Goal: Check status: Check status

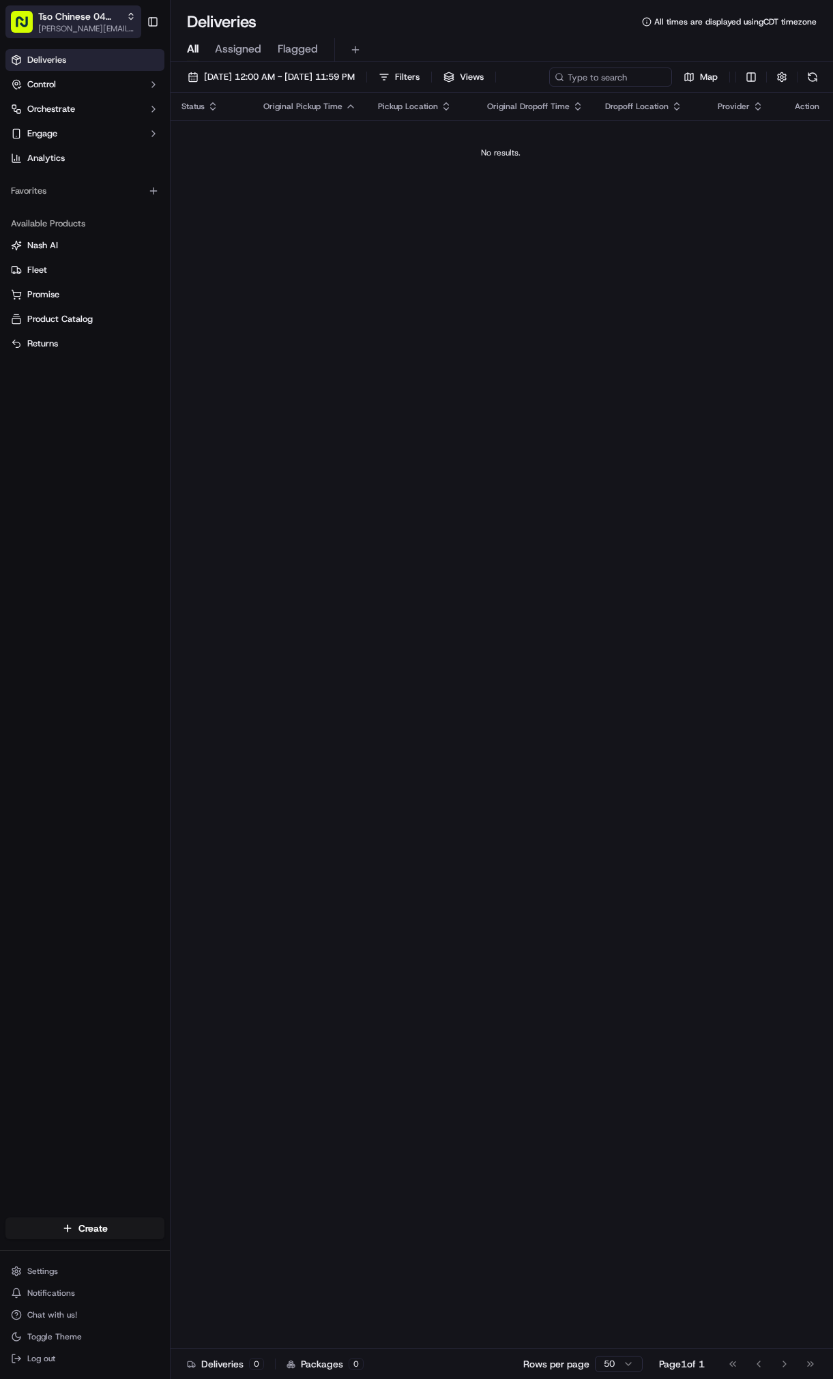
click at [54, 29] on span "[PERSON_NAME][EMAIL_ADDRESS][DOMAIN_NAME]" at bounding box center [87, 28] width 98 height 11
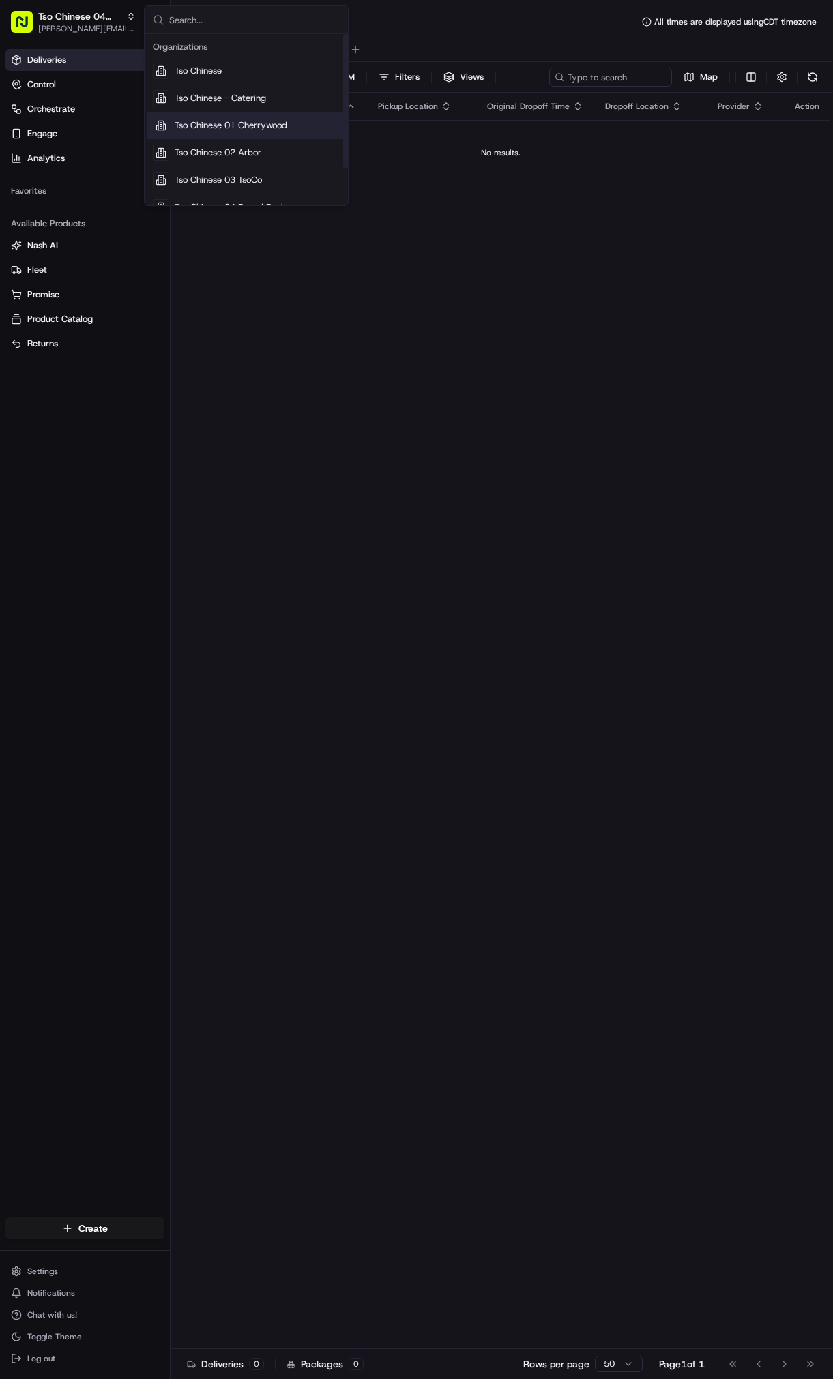
click at [274, 121] on span "Tso Chinese 01 Cherrywood" at bounding box center [231, 125] width 113 height 12
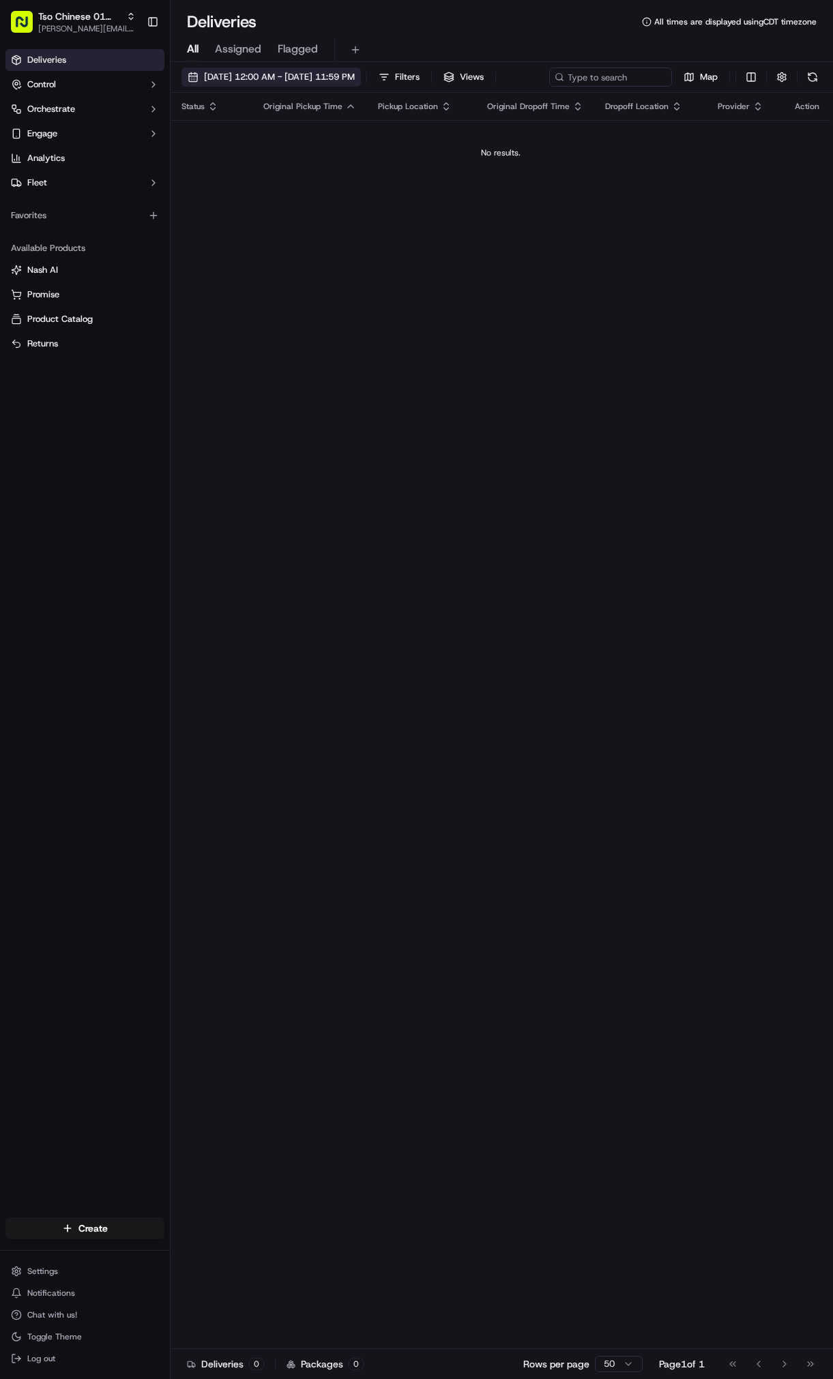
click at [239, 74] on span "[DATE] 12:00 AM - [DATE] 11:59 PM" at bounding box center [279, 77] width 151 height 12
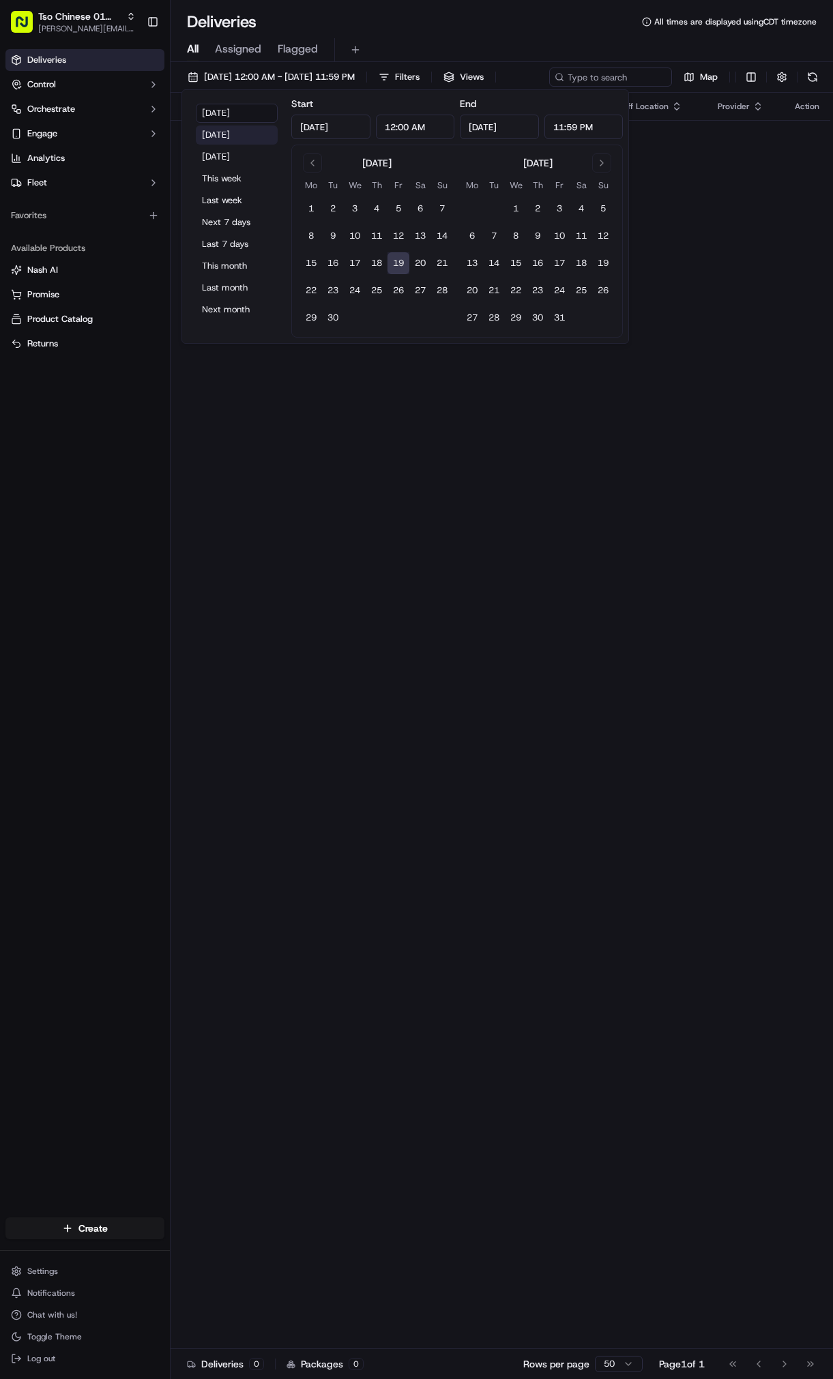
click at [241, 134] on button "[DATE]" at bounding box center [237, 135] width 82 height 19
type input "[DATE]"
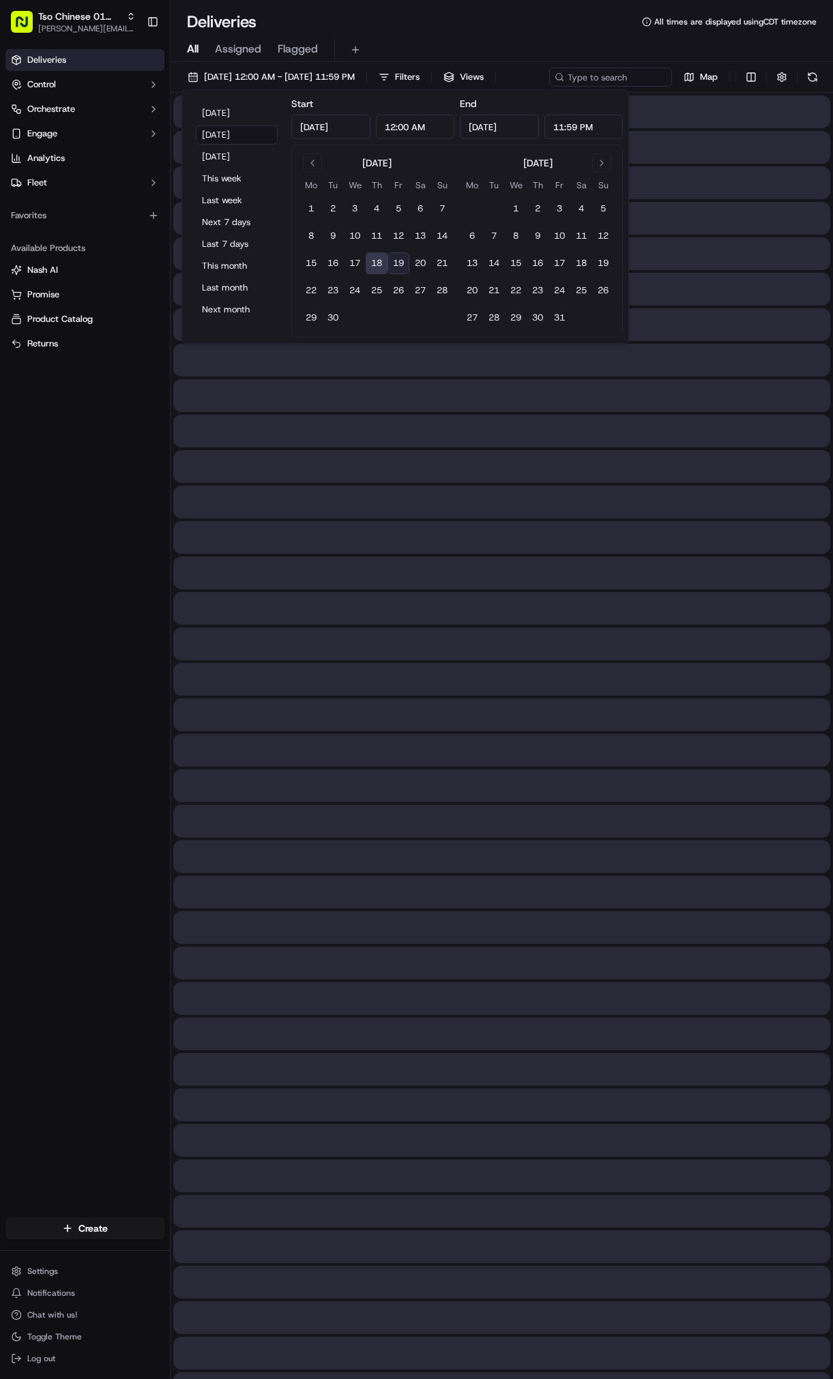
click at [683, 93] on div "[DATE] 12:00 AM - [DATE] 11:59 PM Filters Views Map" at bounding box center [502, 80] width 662 height 25
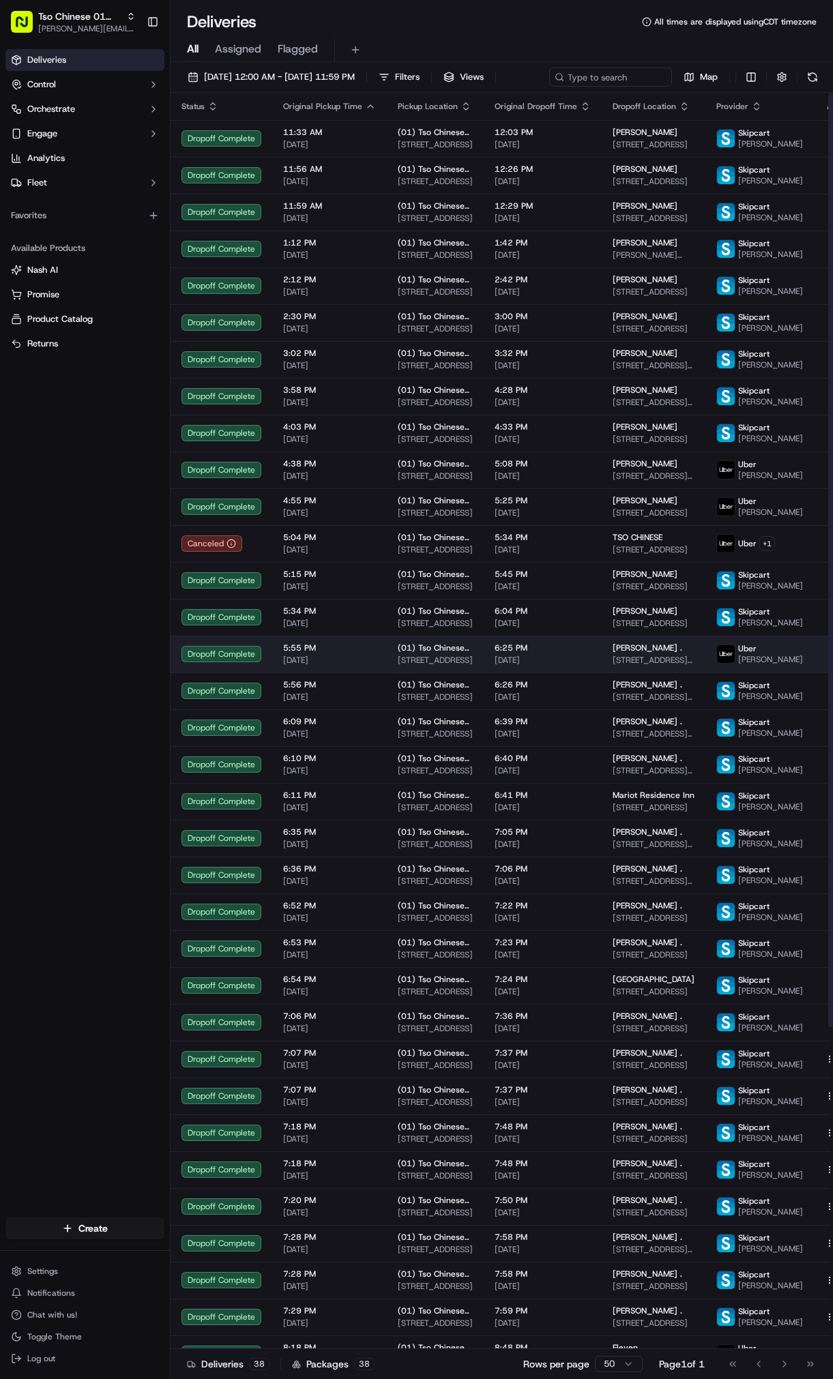
scroll to position [433, 0]
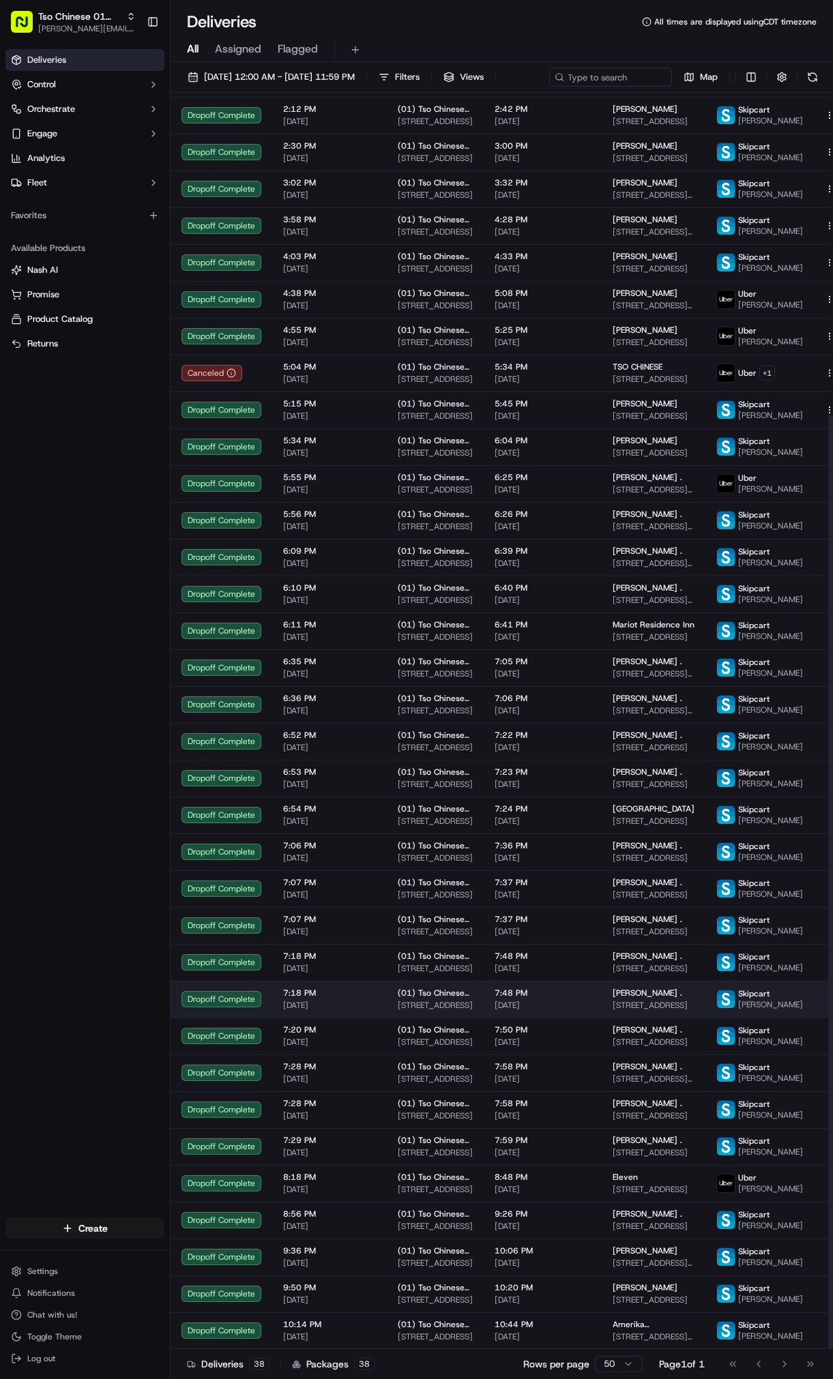
click at [579, 988] on span "7:48 PM" at bounding box center [543, 993] width 96 height 11
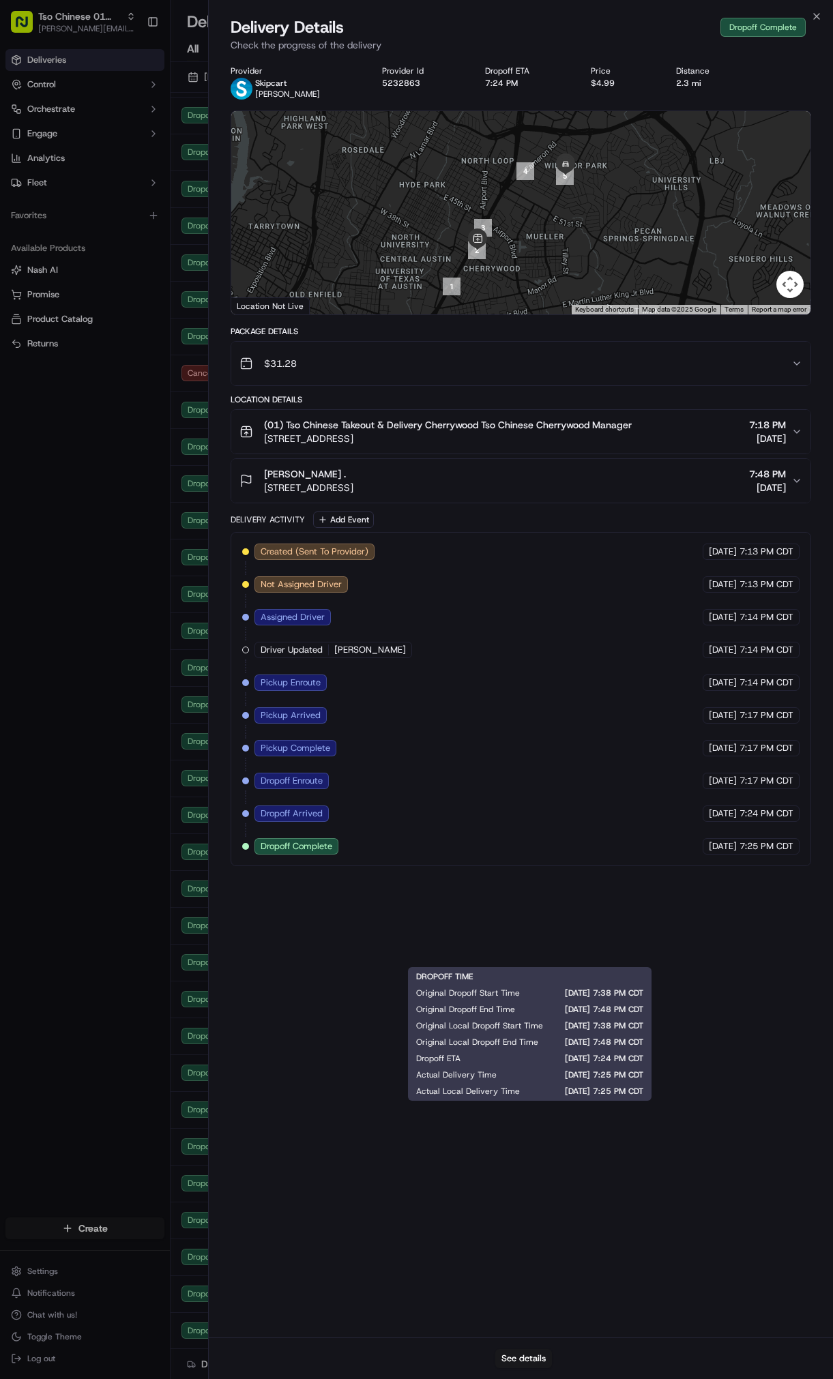
click at [122, 26] on body "Tso Chinese 01 Cherrywood [PERSON_NAME][EMAIL_ADDRESS][DOMAIN_NAME] Toggle Side…" at bounding box center [416, 689] width 833 height 1379
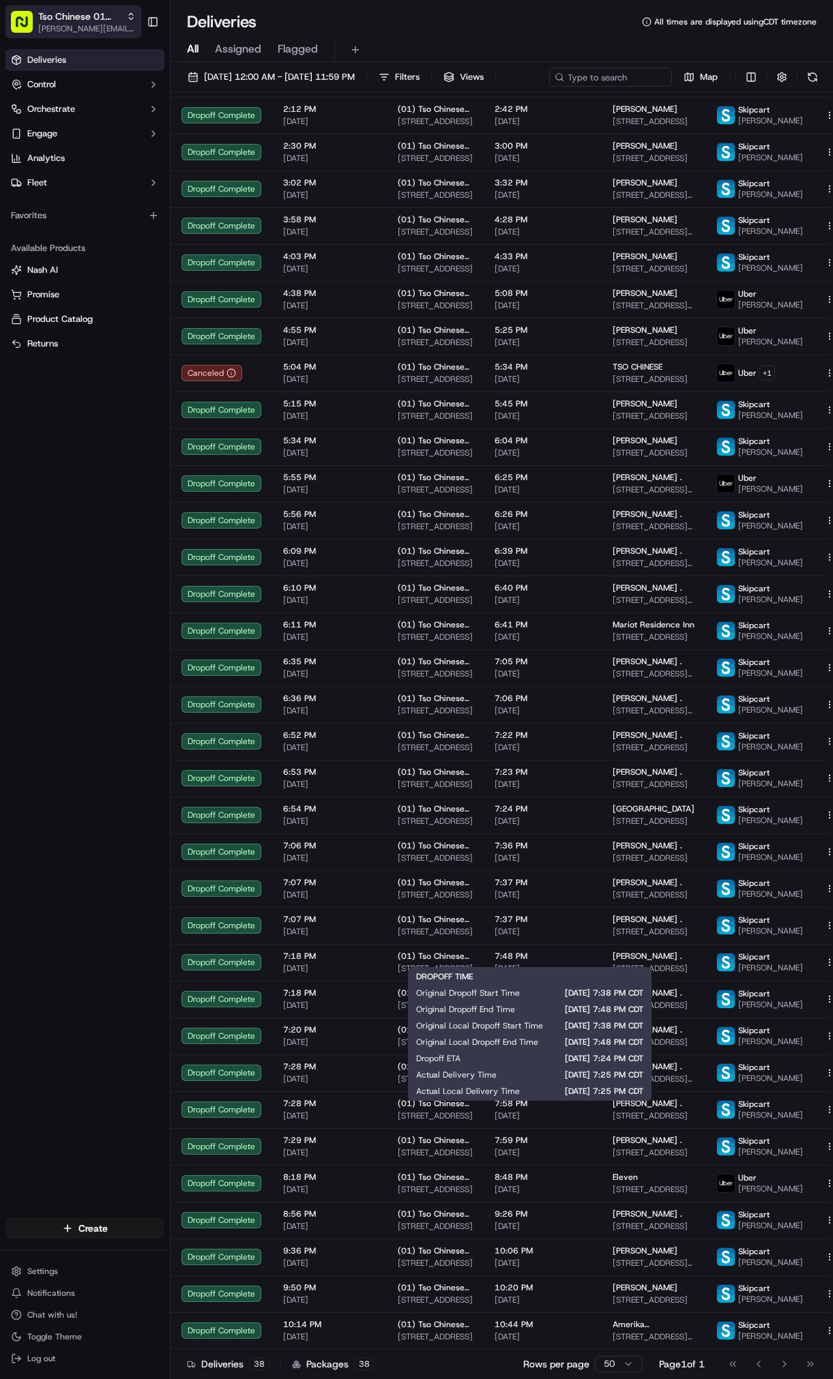
click at [99, 23] on span "[PERSON_NAME][EMAIL_ADDRESS][DOMAIN_NAME]" at bounding box center [87, 28] width 98 height 11
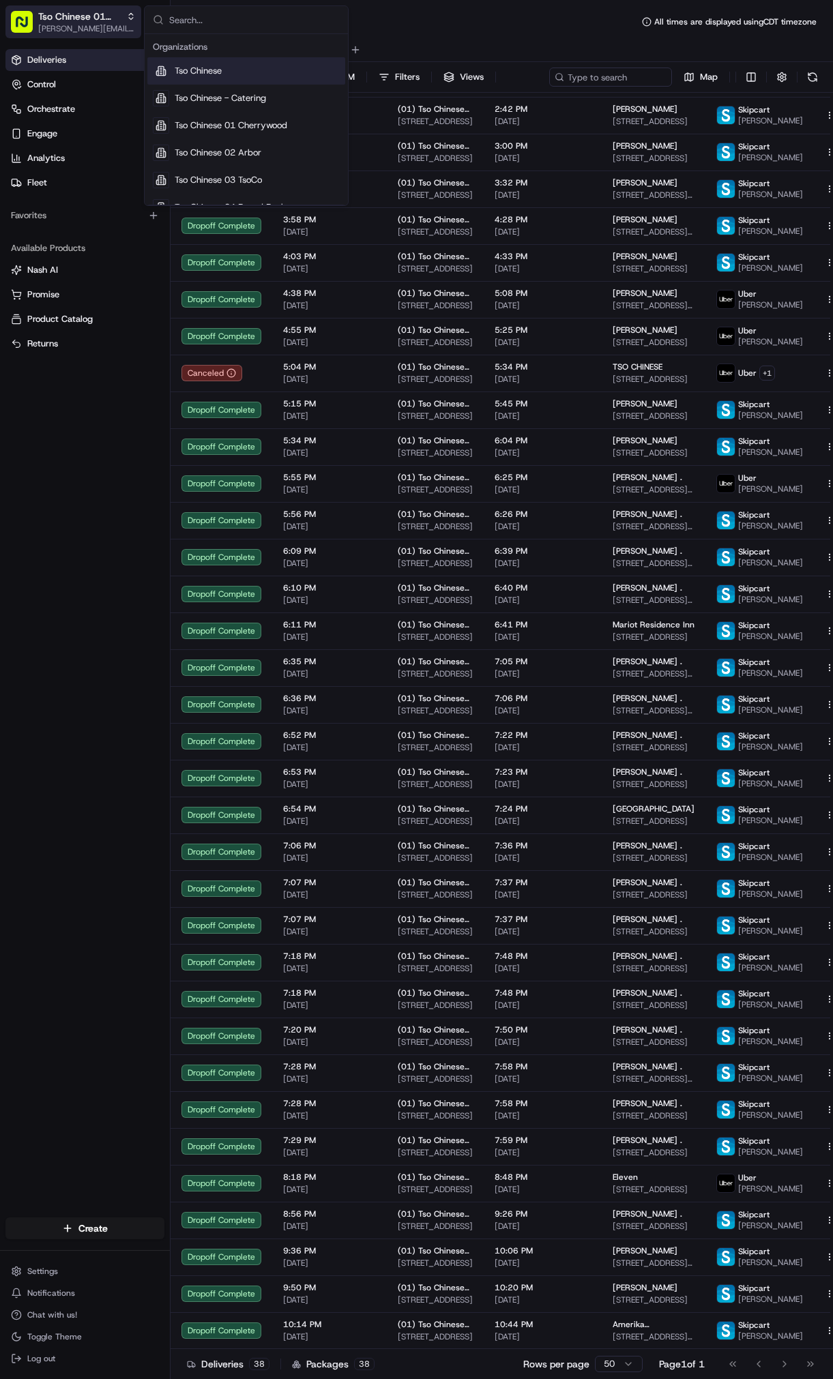
click at [99, 23] on span "[PERSON_NAME][EMAIL_ADDRESS][DOMAIN_NAME]" at bounding box center [87, 28] width 98 height 11
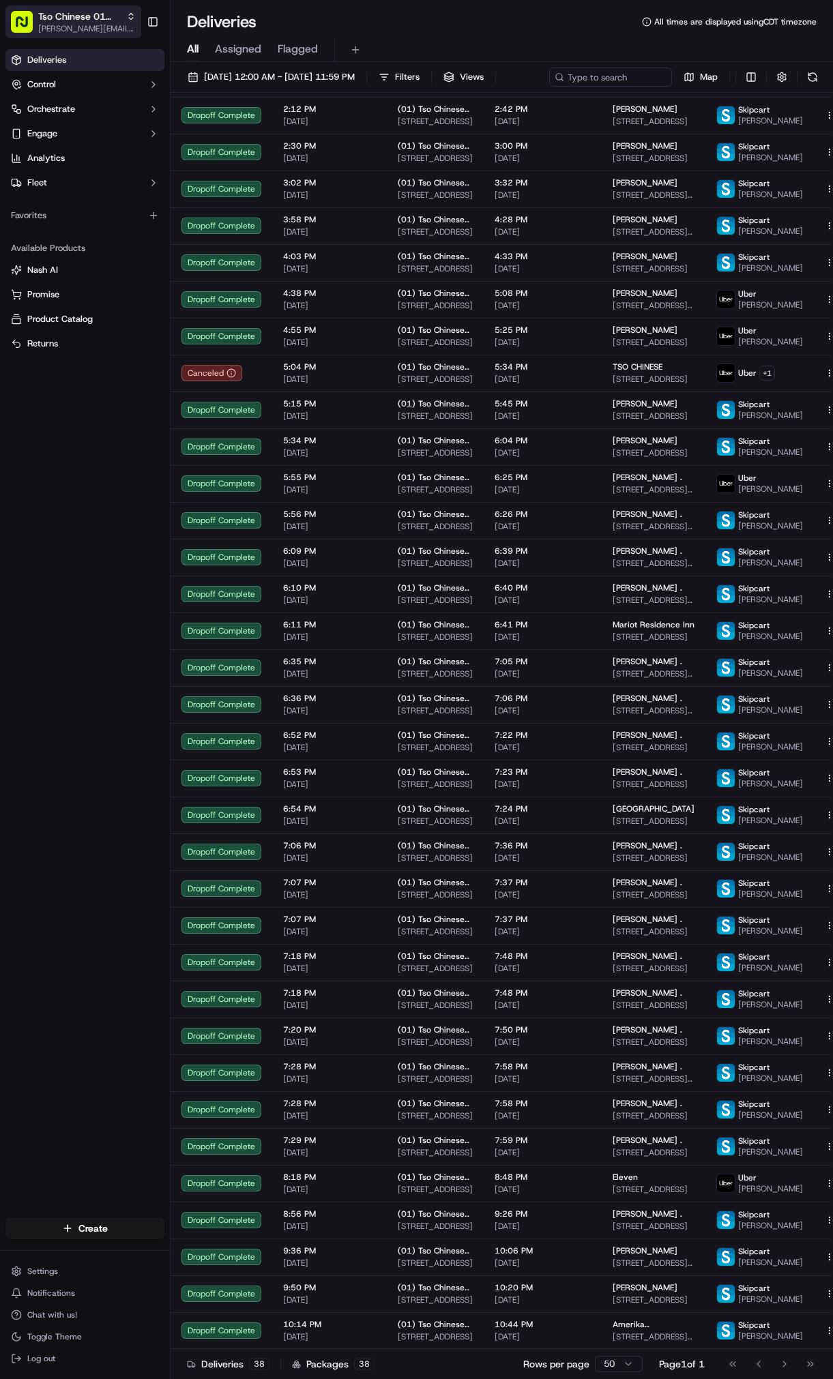
click at [96, 26] on span "[PERSON_NAME][EMAIL_ADDRESS][DOMAIN_NAME]" at bounding box center [87, 28] width 98 height 11
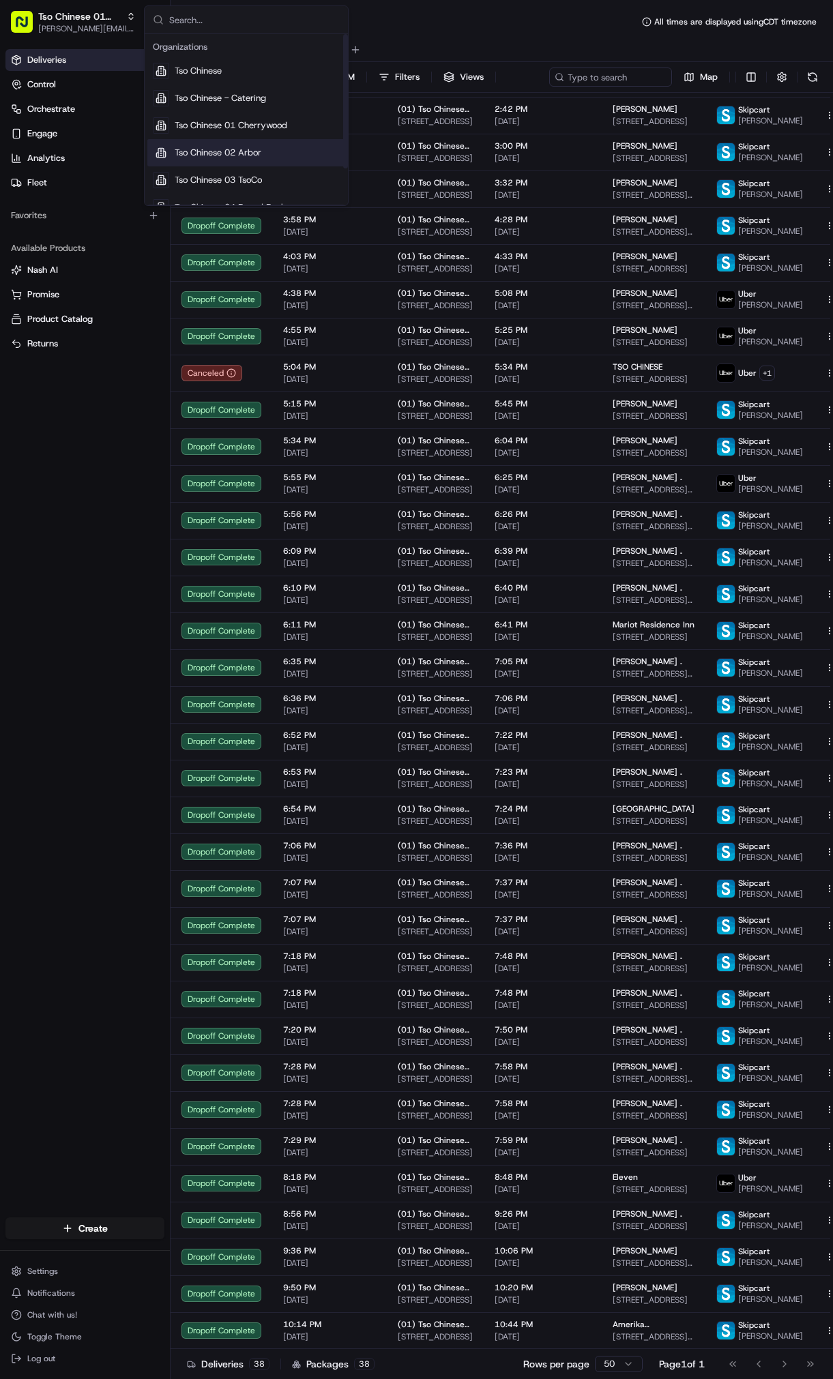
click at [279, 145] on div "Tso Chinese 02 Arbor" at bounding box center [246, 152] width 198 height 27
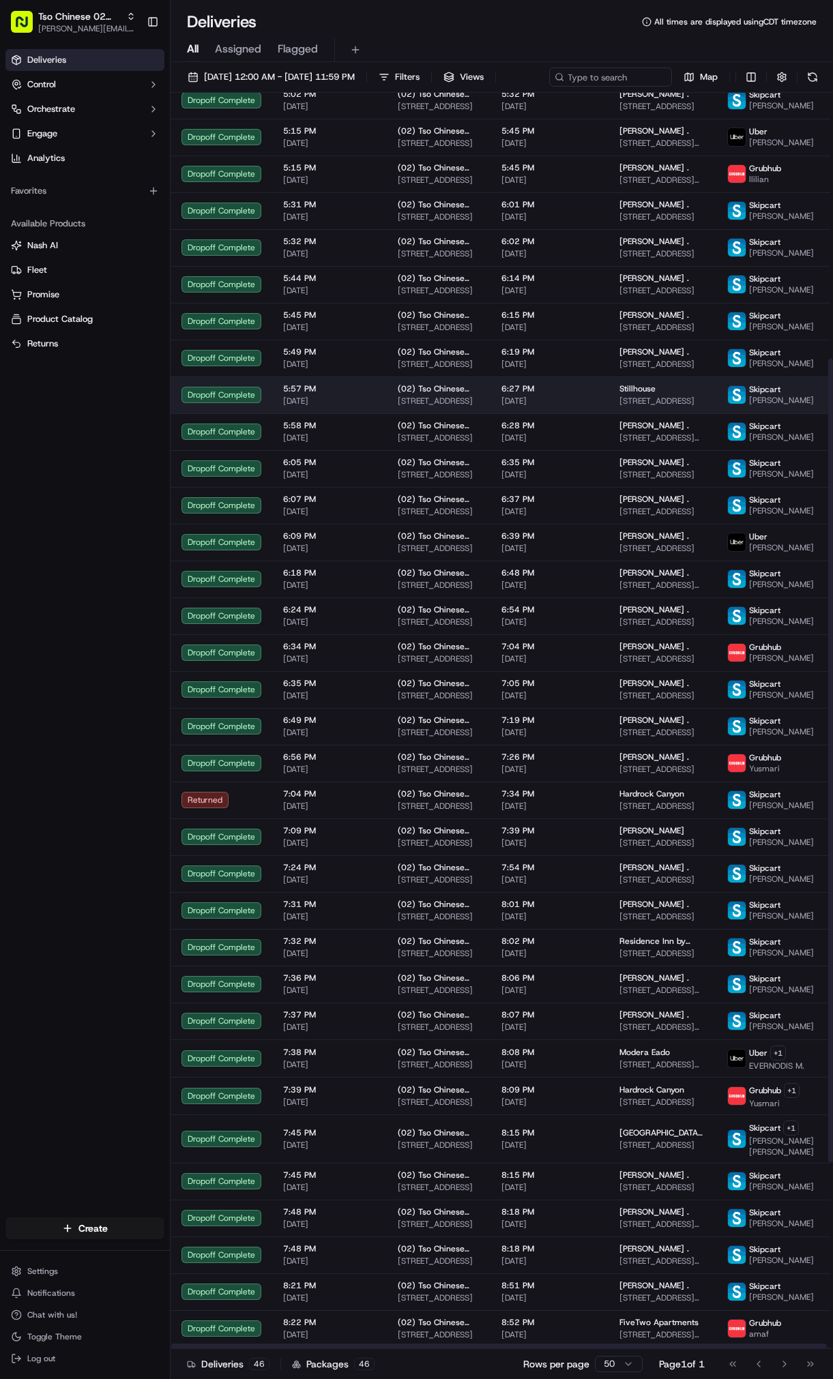
scroll to position [707, 0]
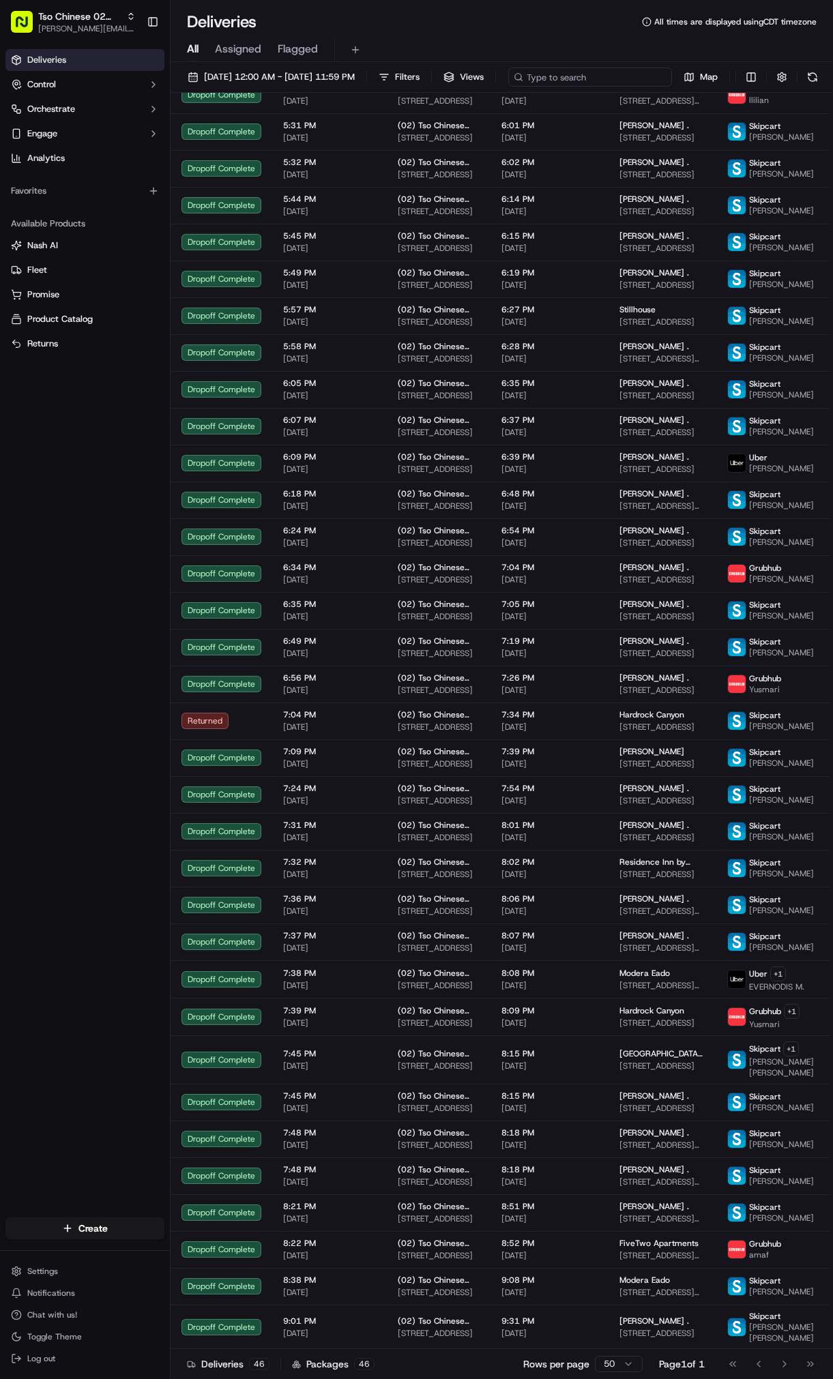
click at [508, 87] on input at bounding box center [590, 77] width 164 height 19
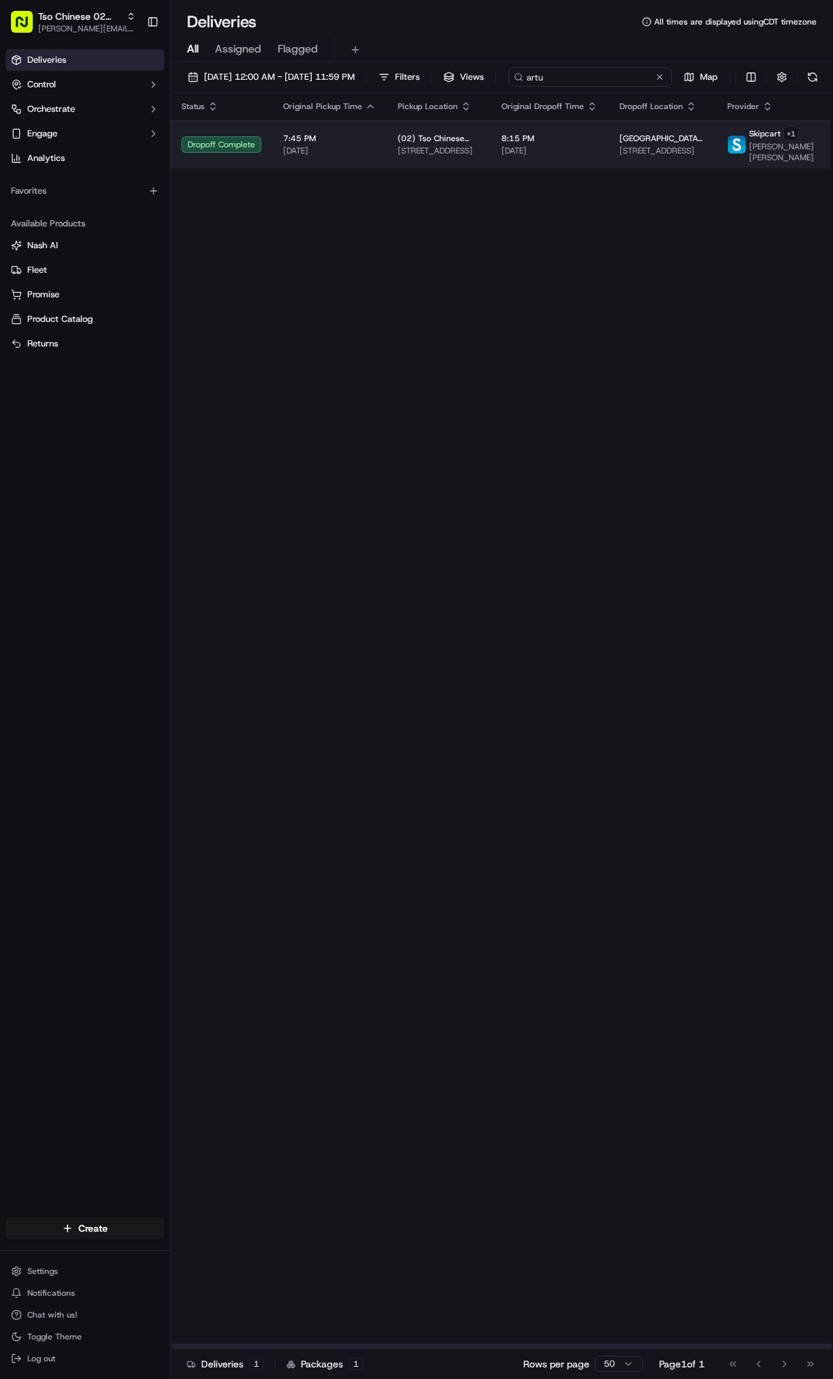
type input "artu"
click at [514, 156] on span "[DATE]" at bounding box center [549, 150] width 96 height 11
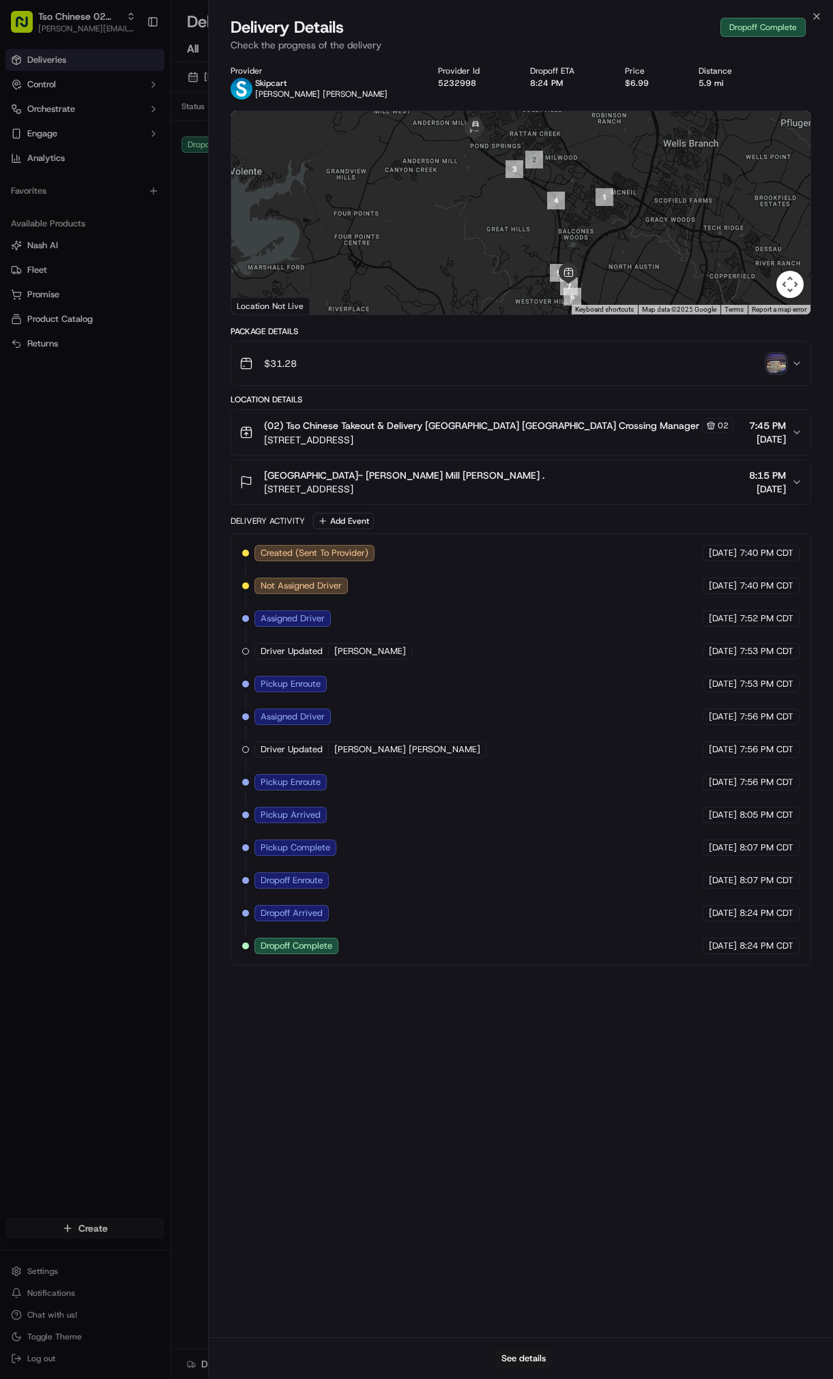
click at [777, 367] on img "button" at bounding box center [776, 363] width 19 height 19
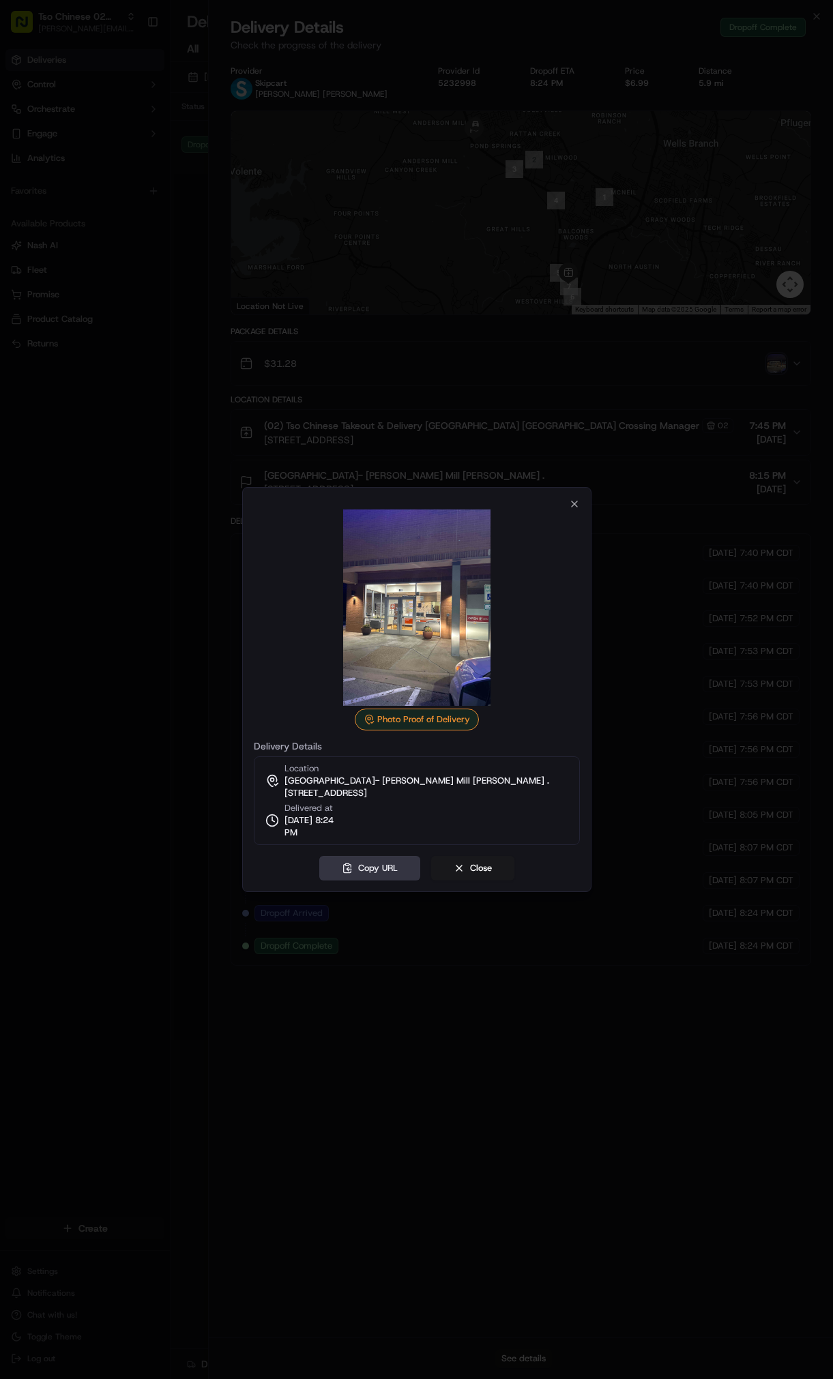
click at [380, 874] on button "Copy URL" at bounding box center [369, 868] width 101 height 25
click at [477, 866] on button "Close" at bounding box center [472, 868] width 83 height 25
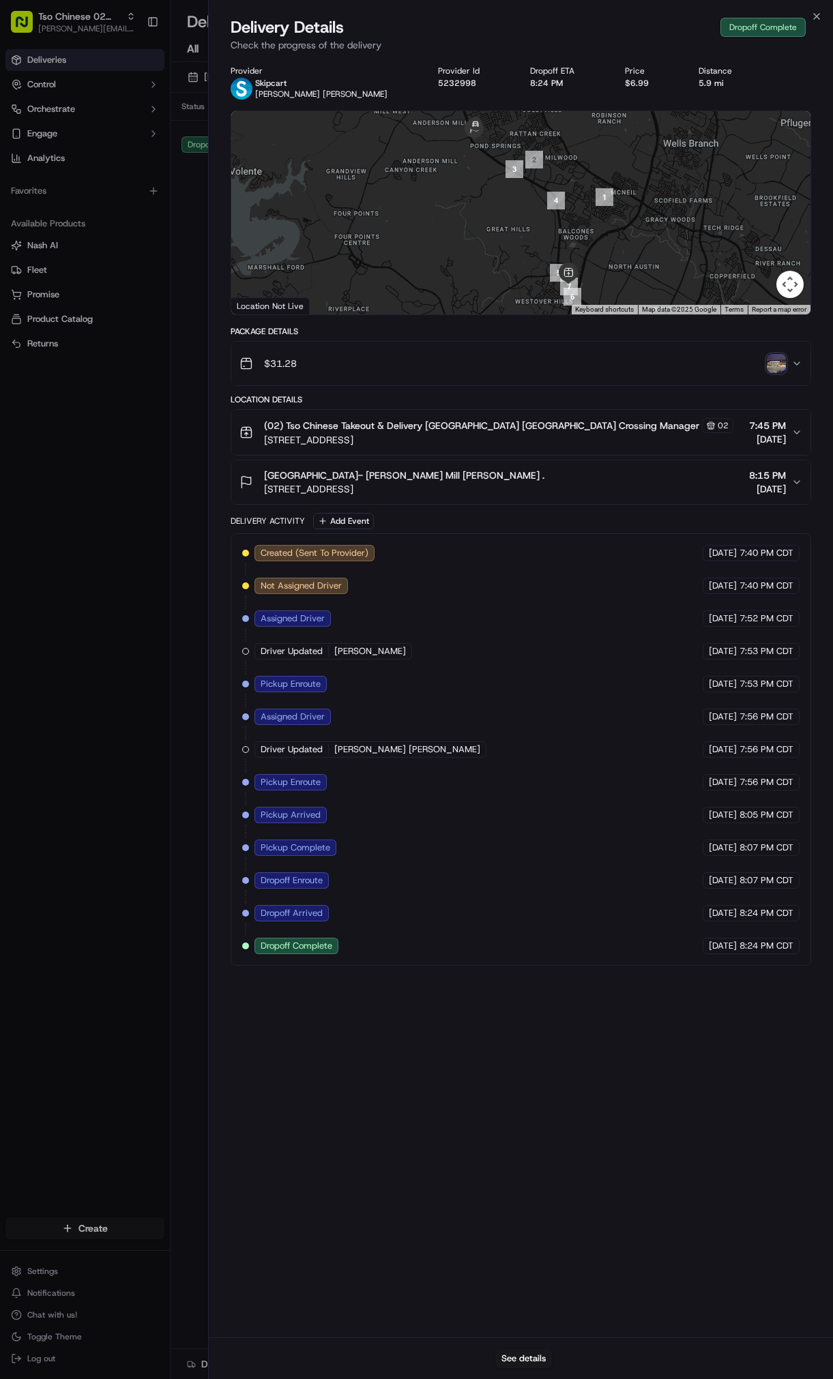
click at [174, 587] on body "Tso Chinese 02 Arbor [PERSON_NAME][EMAIL_ADDRESS][DOMAIN_NAME] Toggle Sidebar D…" at bounding box center [416, 689] width 833 height 1379
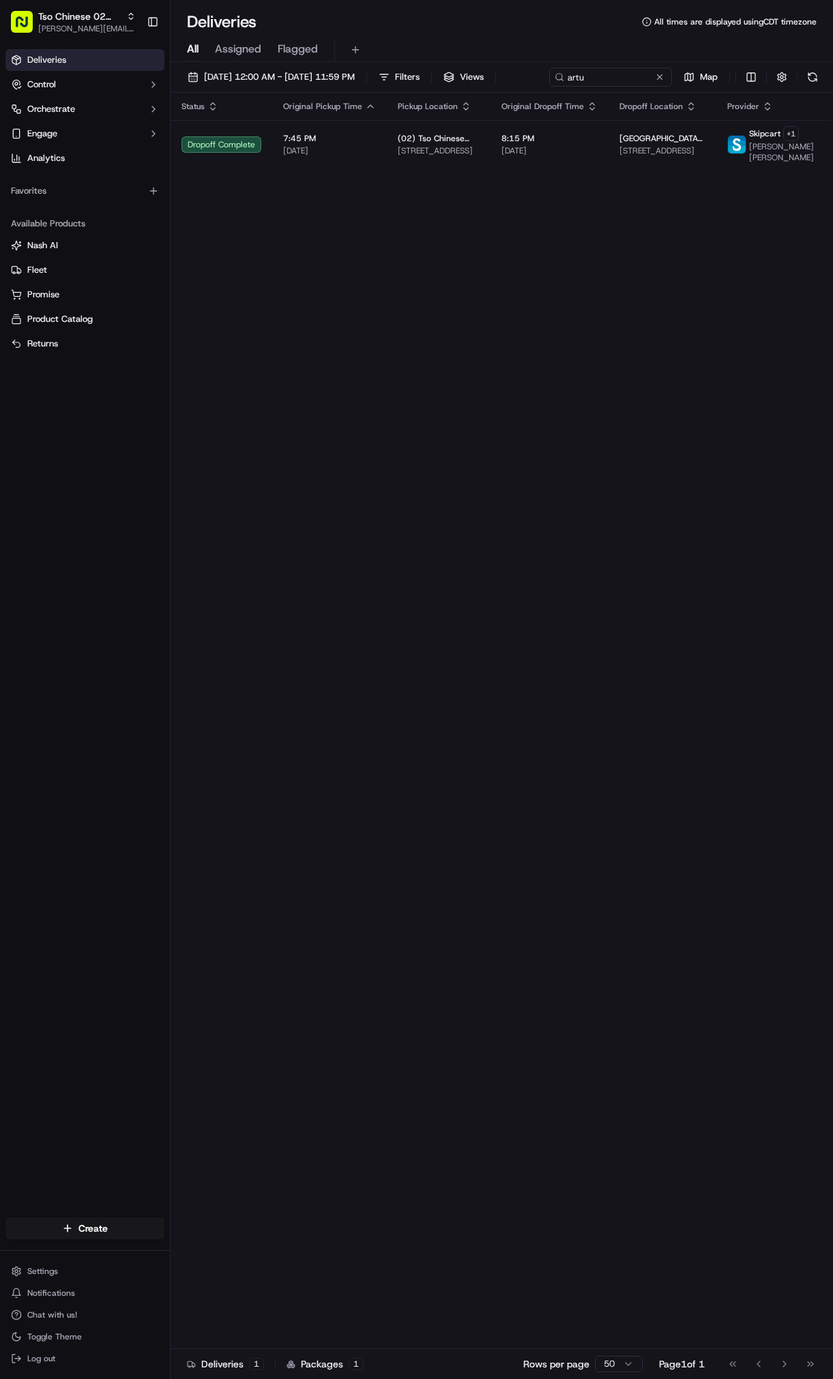
click at [103, 4] on div "Tso Chinese 02 Arbor [PERSON_NAME][EMAIL_ADDRESS][DOMAIN_NAME] Toggle Sidebar" at bounding box center [85, 22] width 170 height 44
click at [110, 16] on span "Tso Chinese 02 Arbor" at bounding box center [79, 17] width 83 height 14
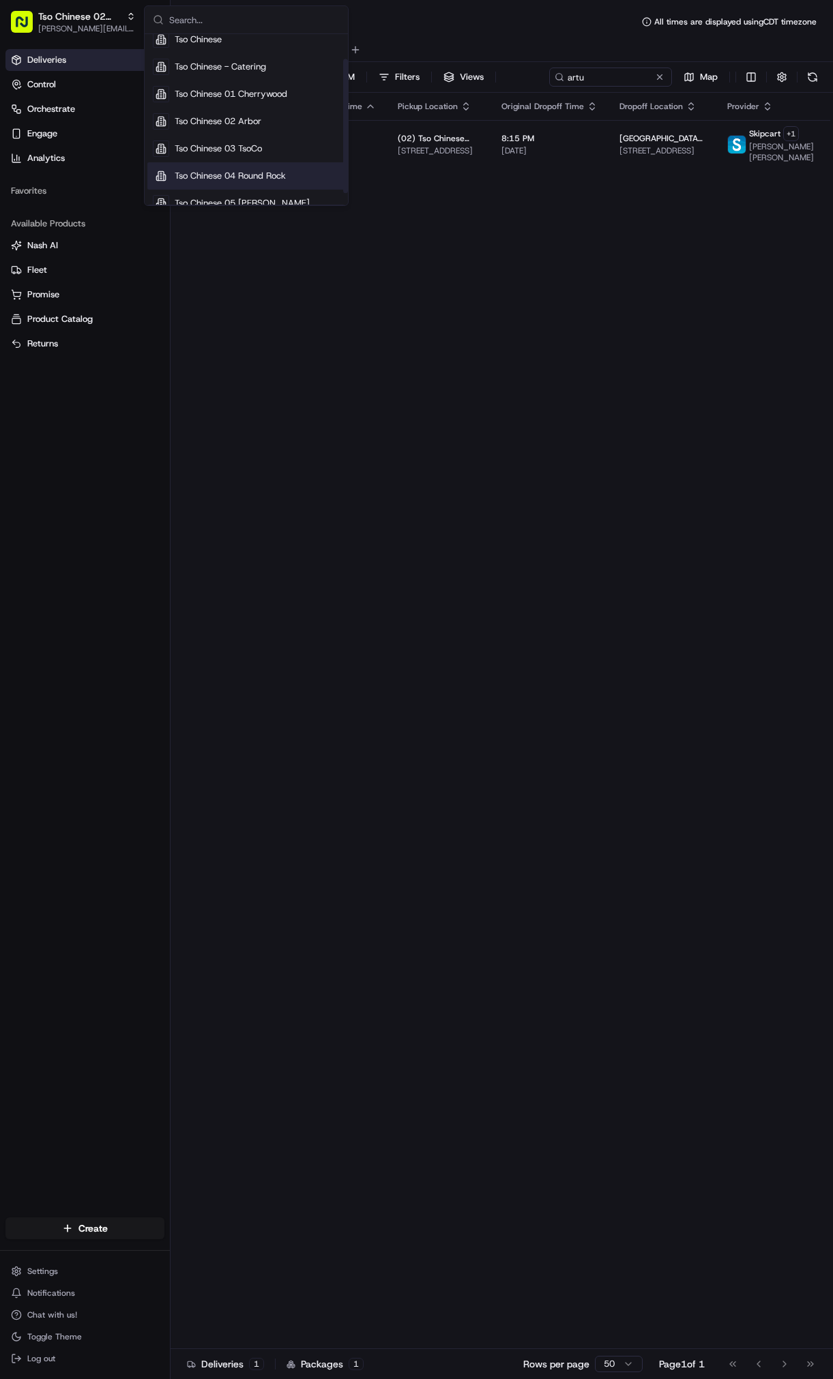
click at [271, 184] on div "Tso Chinese 04 Round Rock" at bounding box center [246, 175] width 198 height 27
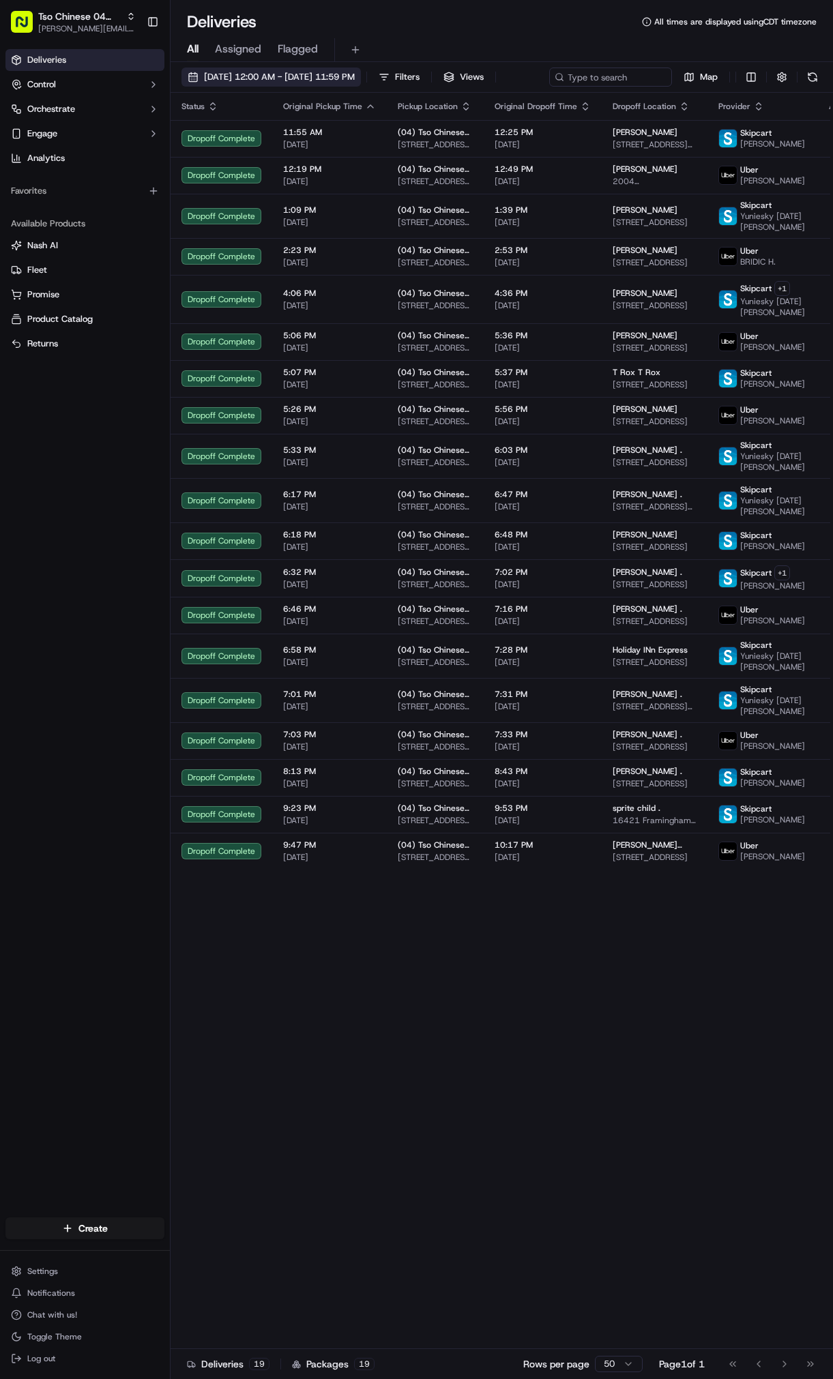
click at [279, 74] on span "[DATE] 12:00 AM - [DATE] 11:59 PM" at bounding box center [279, 77] width 151 height 12
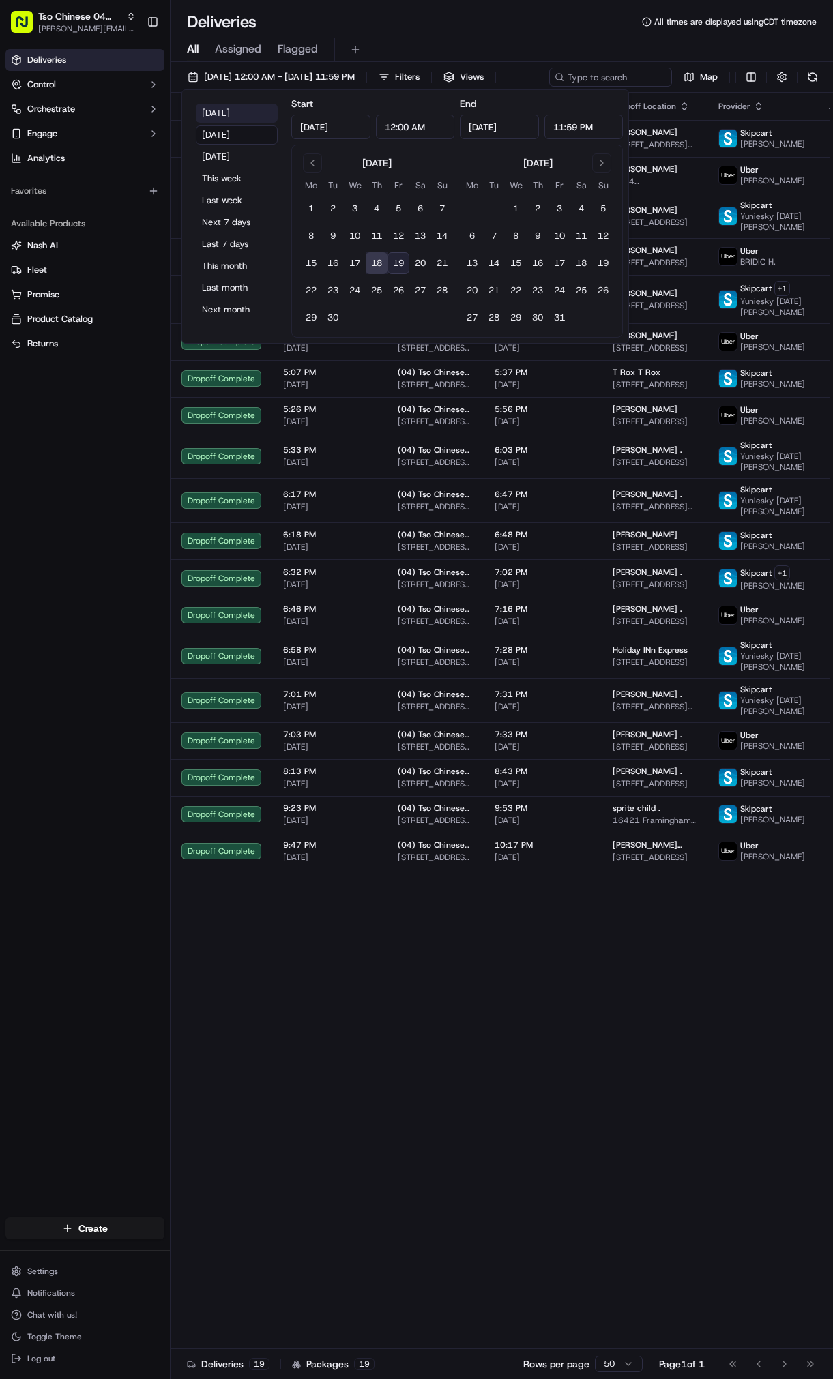
click at [227, 110] on button "[DATE]" at bounding box center [237, 113] width 82 height 19
type input "[DATE]"
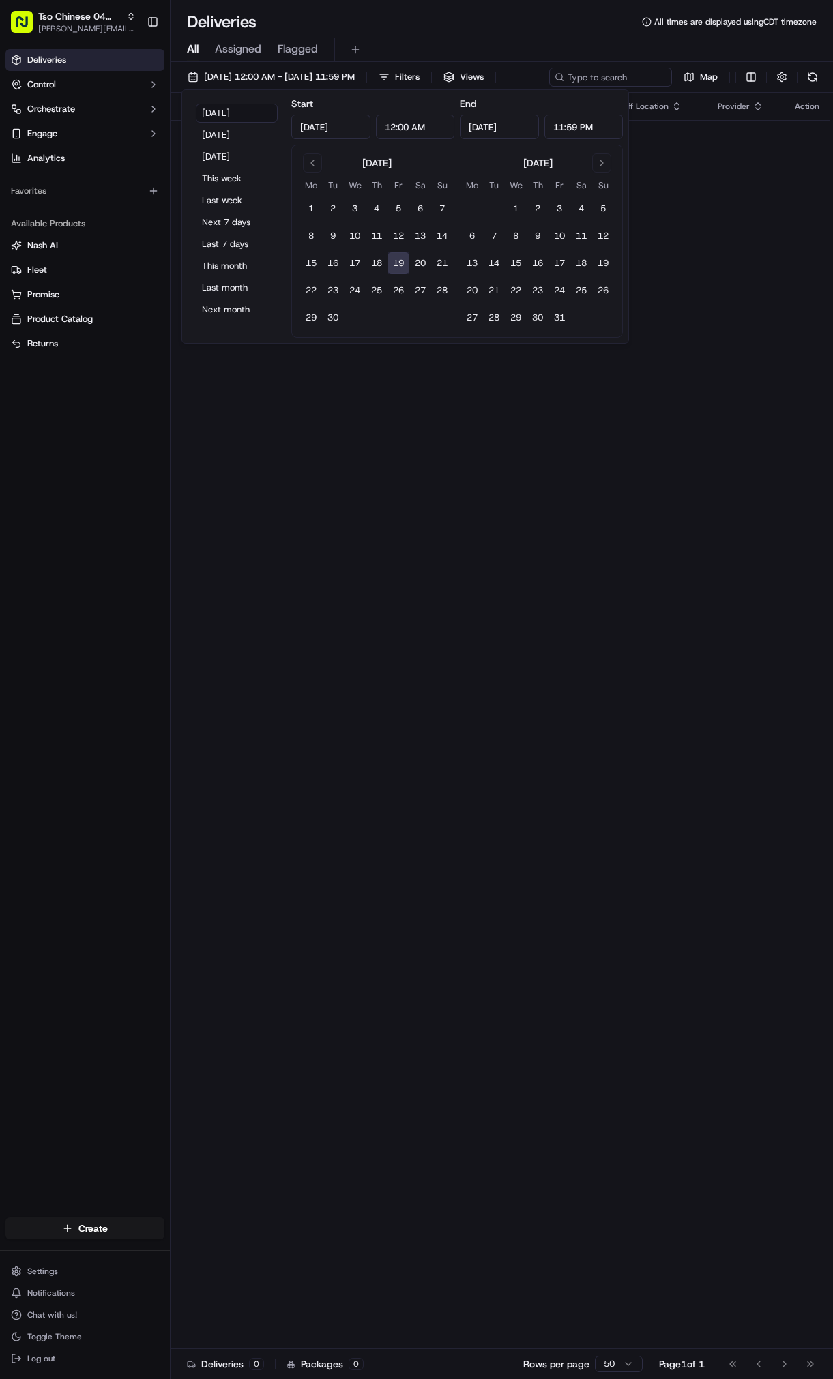
drag, startPoint x: 675, startPoint y: 460, endPoint x: 669, endPoint y: 468, distance: 9.8
click at [670, 468] on div "Status Original Pickup Time Pickup Location Original Dropoff Time Dropoff Locat…" at bounding box center [501, 721] width 660 height 1256
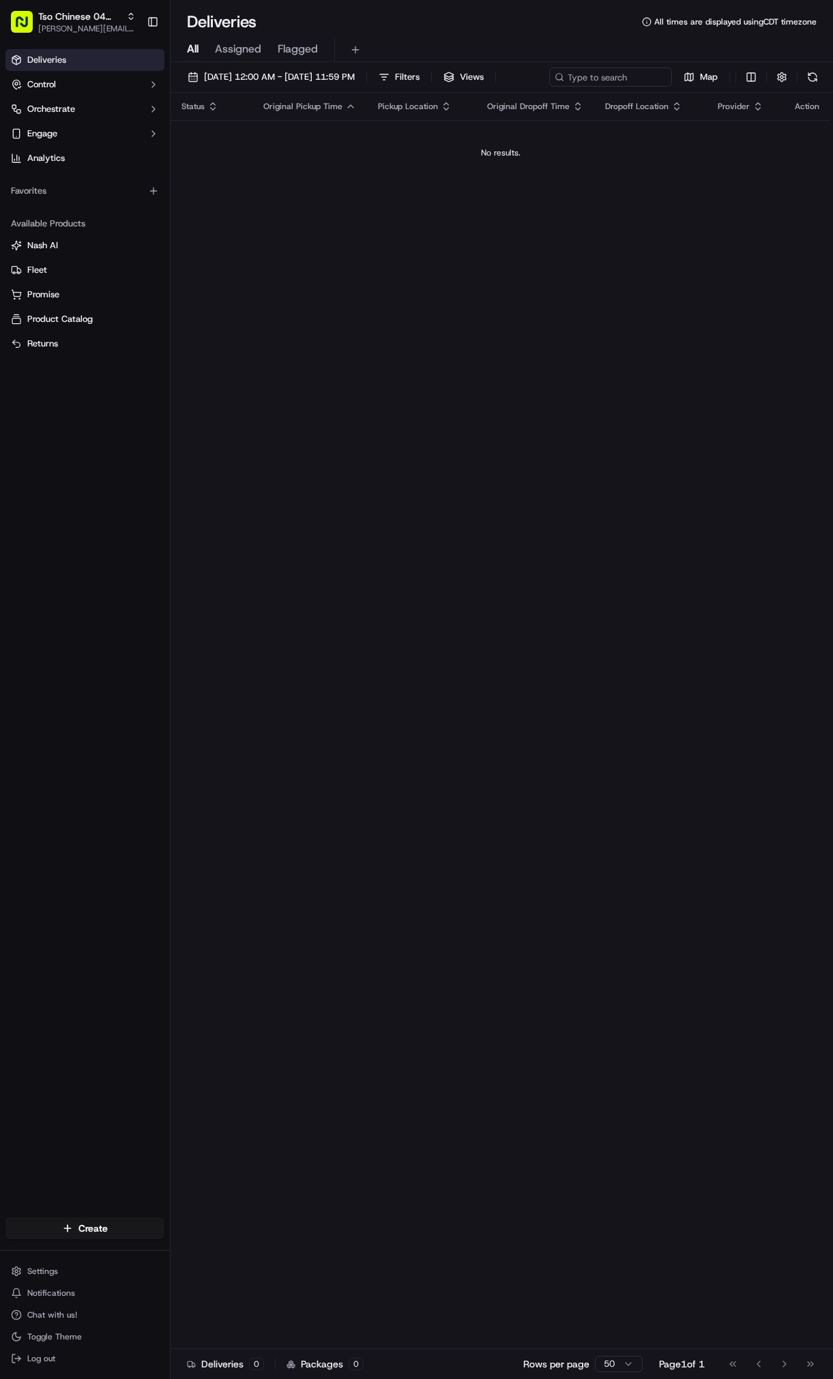
click at [422, 18] on div "Deliveries All times are displayed using CDT timezone" at bounding box center [502, 22] width 662 height 22
